Goal: Check status: Check status

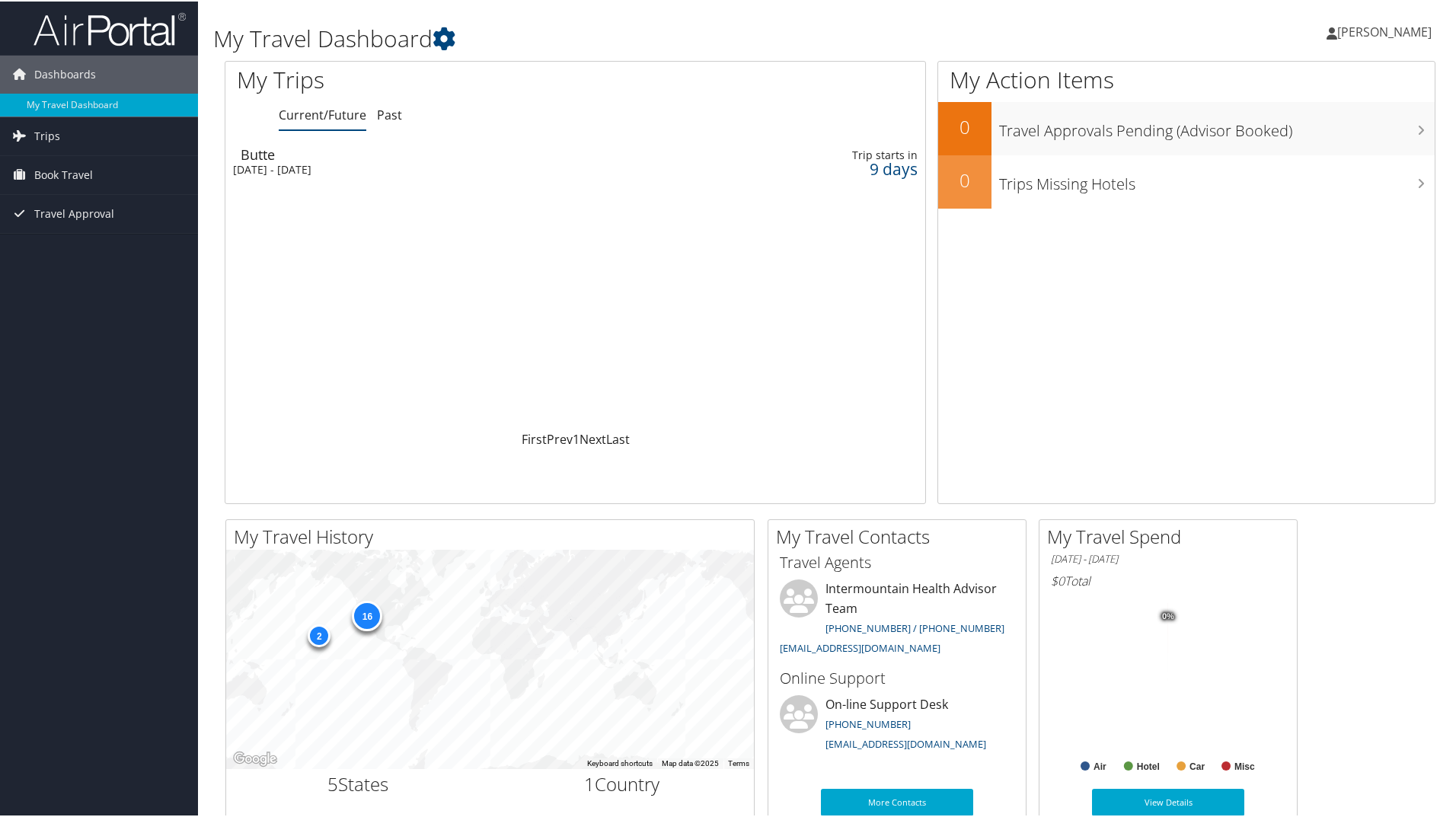
click at [278, 164] on div "[DATE] - [DATE]" at bounding box center [449, 169] width 434 height 14
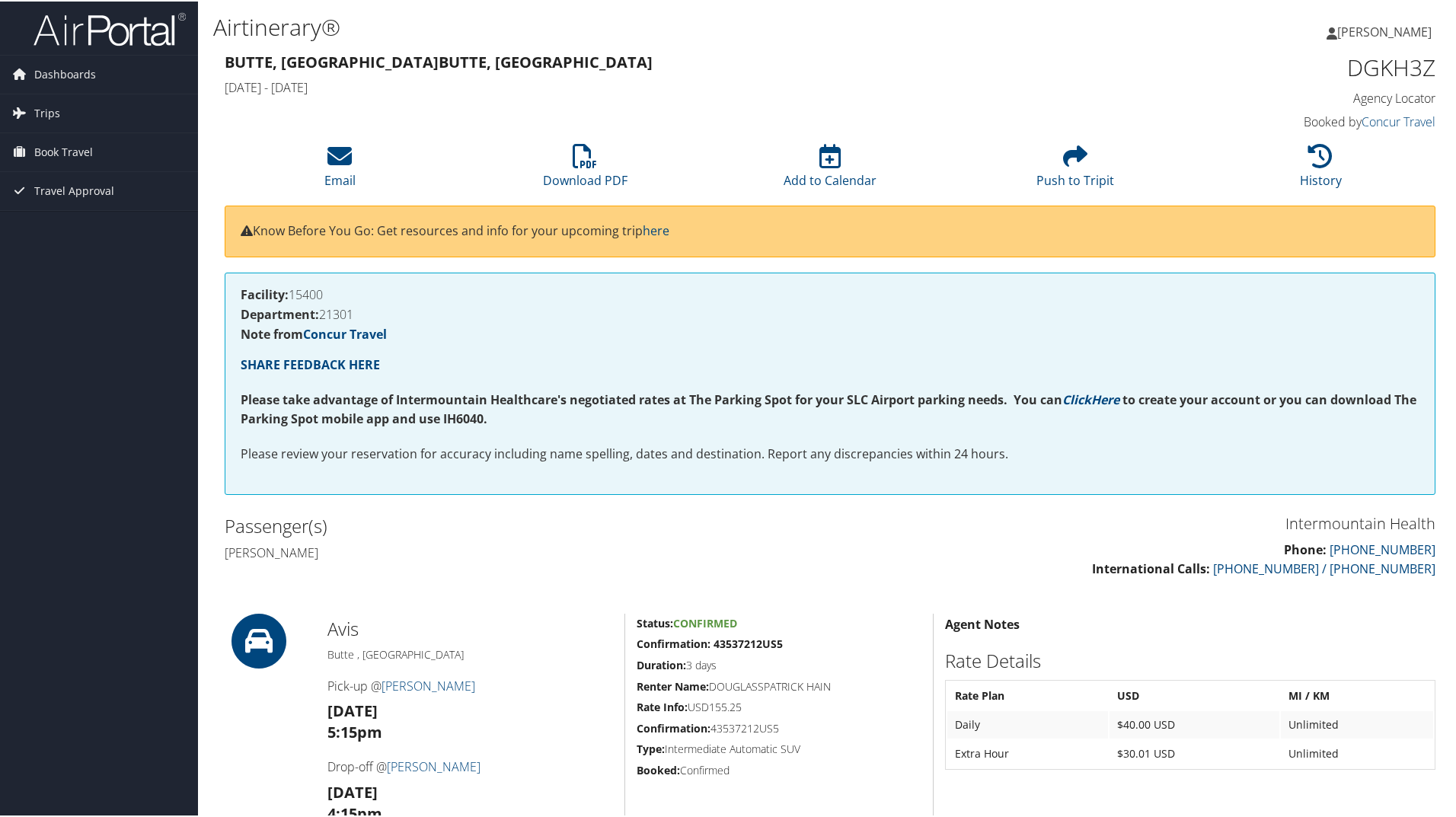
click at [1380, 27] on span "[PERSON_NAME]" at bounding box center [1384, 31] width 95 height 17
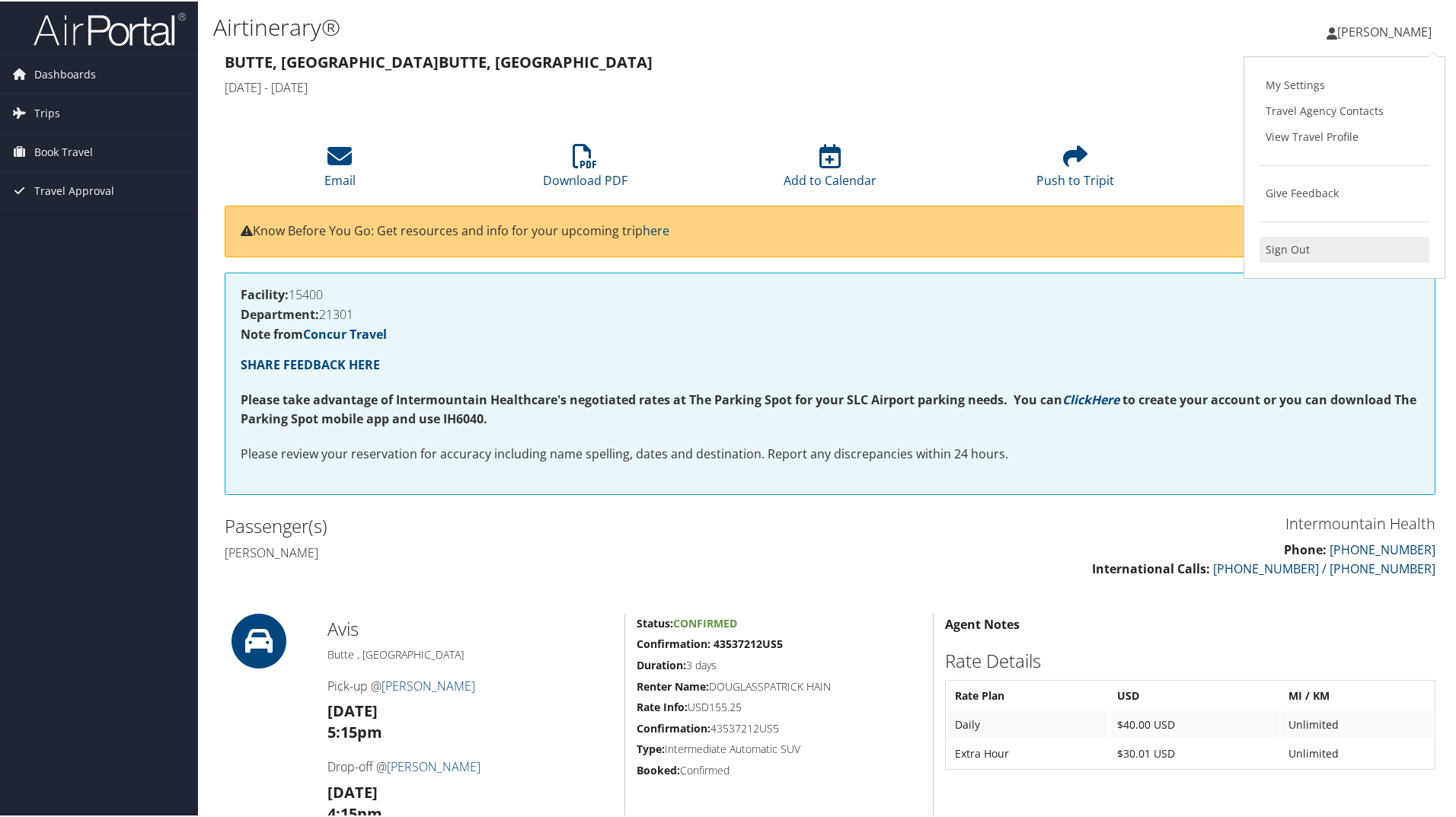
click at [1289, 244] on link "Sign Out" at bounding box center [1345, 248] width 170 height 26
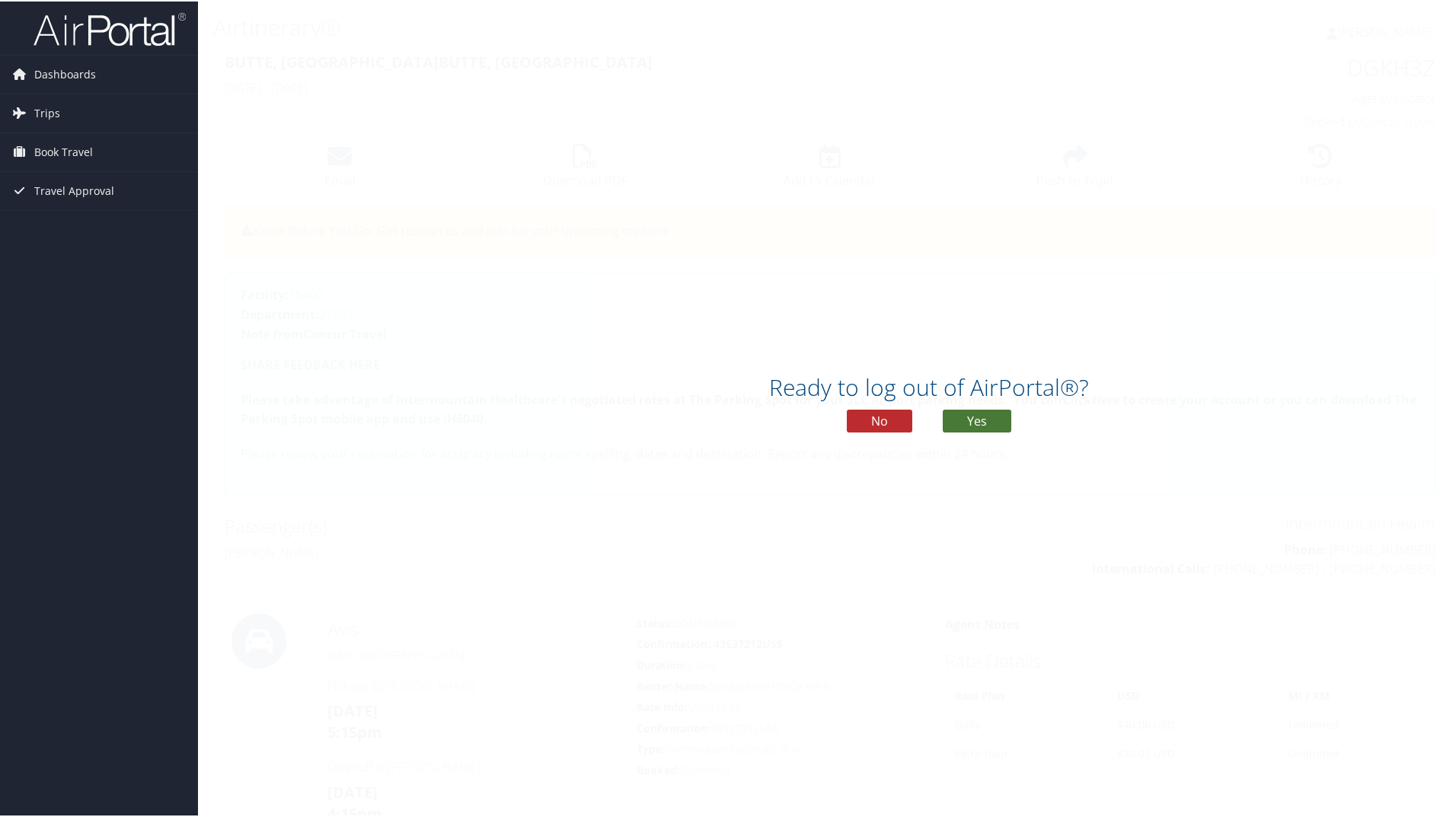
click at [979, 411] on button "Yes" at bounding box center [977, 420] width 69 height 23
